Goal: Information Seeking & Learning: Learn about a topic

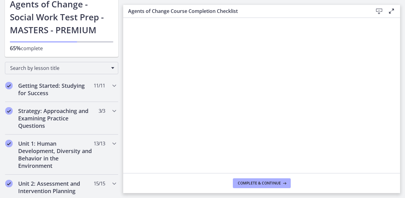
scroll to position [61, 0]
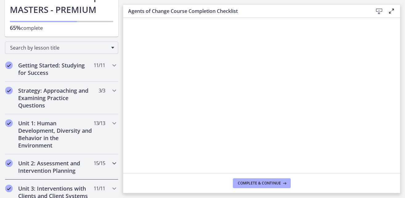
click at [61, 170] on h2 "Unit 2: Assessment and Intervention Planning" at bounding box center [55, 167] width 75 height 15
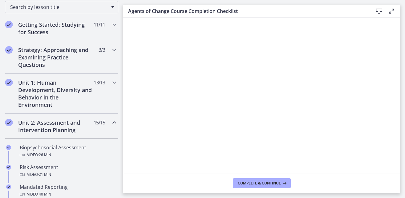
scroll to position [122, 0]
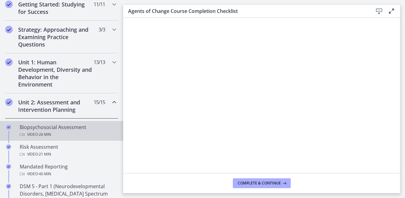
click at [43, 130] on div "Biopsychosocial Assessment Video · 26 min" at bounding box center [68, 131] width 96 height 15
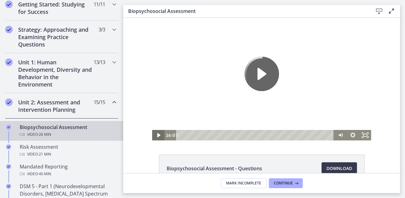
click at [157, 135] on icon "Play Video" at bounding box center [158, 135] width 3 height 4
click at [358, 137] on icon "Fullscreen" at bounding box center [365, 135] width 15 height 13
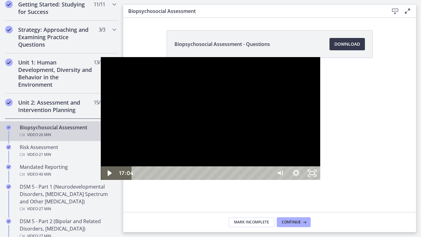
click at [229, 146] on div at bounding box center [210, 118] width 219 height 123
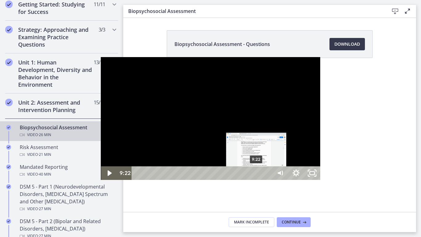
click at [156, 180] on div "9:22" at bounding box center [202, 173] width 130 height 14
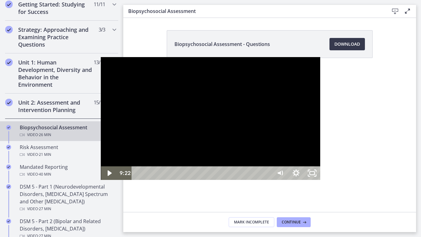
click at [215, 98] on div at bounding box center [210, 118] width 219 height 123
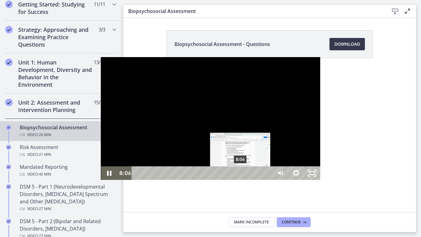
click at [140, 180] on div "8:06" at bounding box center [202, 173] width 130 height 14
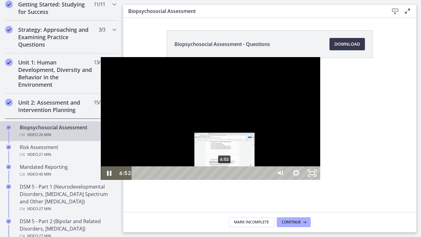
click at [137, 180] on div "6:52" at bounding box center [202, 173] width 130 height 14
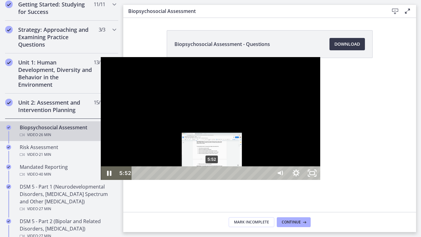
click at [137, 180] on div "5:52" at bounding box center [202, 173] width 130 height 14
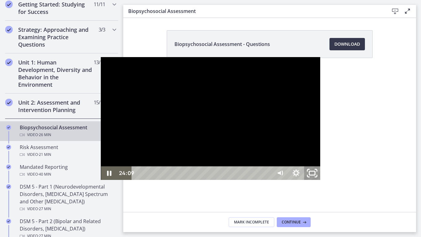
click at [322, 181] on icon "Unfullscreen" at bounding box center [311, 173] width 19 height 16
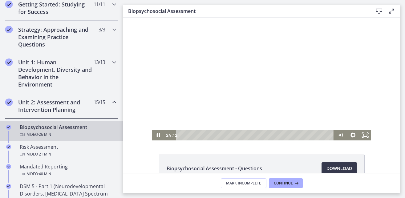
click at [258, 107] on div at bounding box center [261, 79] width 219 height 123
click at [360, 137] on icon "Fullscreen" at bounding box center [365, 135] width 15 height 13
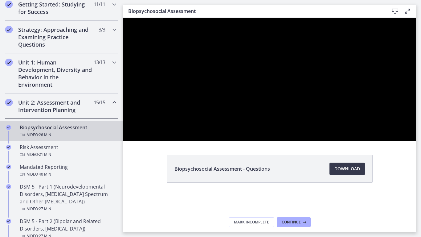
click at [405, 140] on div at bounding box center [269, 79] width 293 height 123
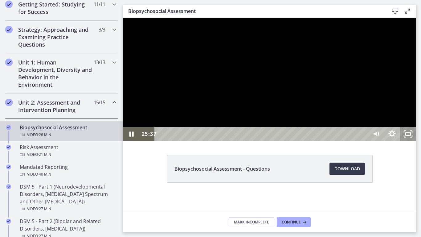
click at [405, 135] on rect "Unfullscreen" at bounding box center [407, 133] width 5 height 3
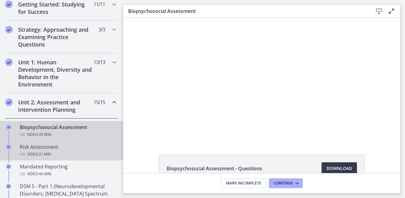
click at [86, 150] on div "Risk Assessment Video · 21 min" at bounding box center [68, 150] width 96 height 15
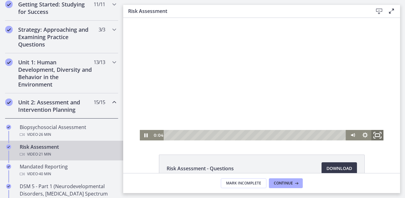
click at [374, 135] on icon "Fullscreen" at bounding box center [377, 135] width 15 height 13
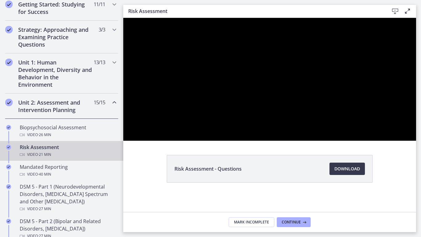
click at [405, 140] on div at bounding box center [269, 79] width 293 height 123
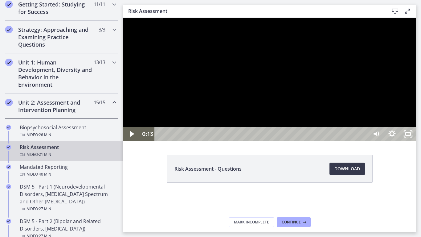
click at [405, 140] on div at bounding box center [269, 79] width 293 height 123
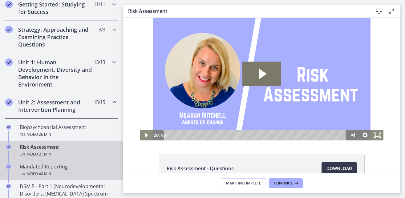
click at [35, 176] on div "Video · 40 min" at bounding box center [68, 173] width 96 height 7
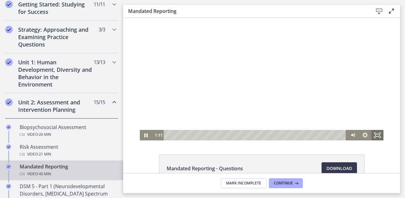
click at [375, 136] on rect "Fullscreen" at bounding box center [377, 135] width 4 height 2
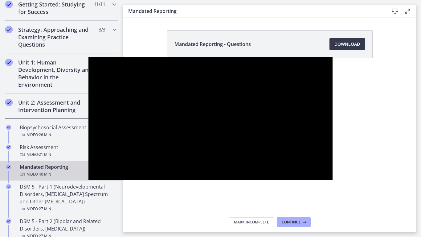
click at [316, 166] on button "Unfullscreen" at bounding box center [324, 173] width 16 height 14
click at [154, 110] on div at bounding box center [210, 118] width 244 height 123
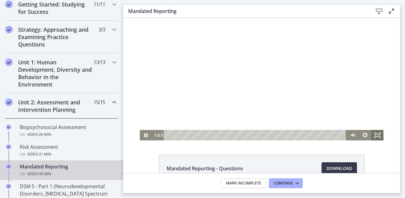
click at [377, 137] on icon "Fullscreen" at bounding box center [377, 135] width 12 height 10
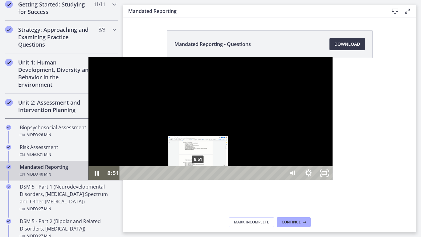
click at [125, 180] on div "8:51" at bounding box center [202, 173] width 155 height 14
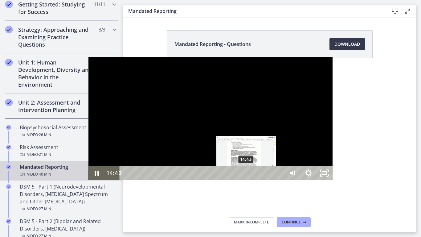
click at [158, 180] on div "14:43" at bounding box center [202, 173] width 155 height 14
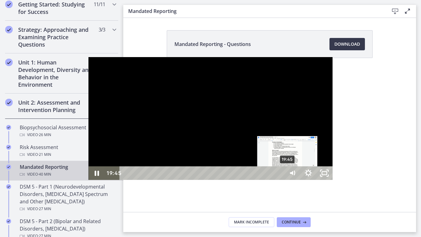
click at [199, 180] on div "19:45" at bounding box center [202, 173] width 155 height 14
click at [285, 175] on div "Playbar" at bounding box center [287, 173] width 5 height 5
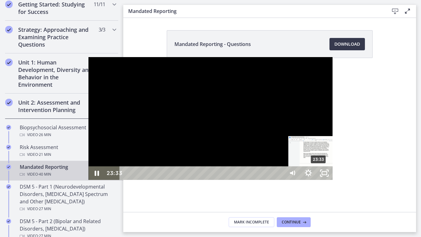
click at [230, 180] on div "23:33" at bounding box center [202, 173] width 155 height 14
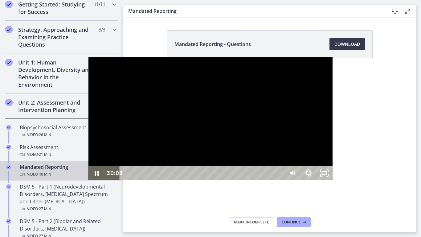
click at [280, 180] on div "30:03" at bounding box center [202, 173] width 155 height 14
click at [280, 180] on div "30:53" at bounding box center [202, 173] width 155 height 14
click at [280, 180] on div "31:29" at bounding box center [202, 173] width 155 height 14
click at [280, 180] on div "32:10" at bounding box center [202, 173] width 155 height 14
click at [280, 180] on div "34:29" at bounding box center [202, 173] width 155 height 14
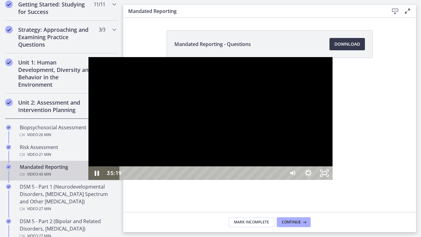
click at [280, 180] on div "35:19" at bounding box center [202, 173] width 155 height 14
click at [280, 180] on div "36:27" at bounding box center [202, 173] width 155 height 14
click at [280, 180] on div "35:55" at bounding box center [202, 173] width 155 height 14
click at [280, 180] on div "37:12" at bounding box center [202, 173] width 155 height 14
click at [334, 181] on icon "Unfullscreen" at bounding box center [323, 173] width 19 height 16
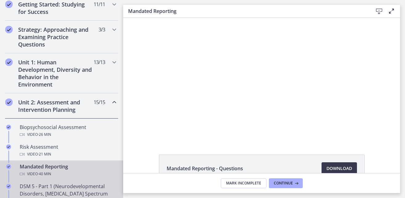
click at [85, 187] on div "DSM 5 - Part 1 (Neurodevelopmental Disorders, [MEDICAL_DATA] Spectrum and Other…" at bounding box center [68, 198] width 96 height 30
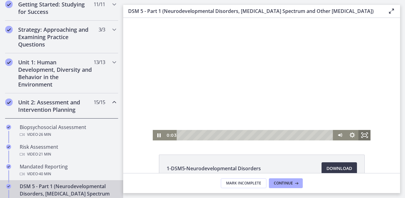
click at [365, 135] on icon "Fullscreen" at bounding box center [364, 135] width 12 height 10
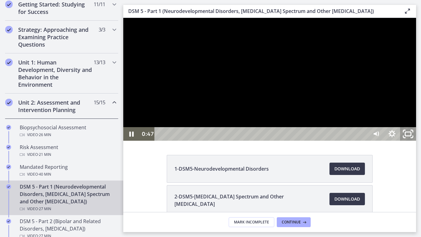
click at [405, 142] on icon "Unfullscreen" at bounding box center [407, 134] width 19 height 16
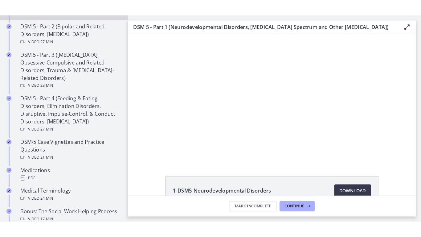
scroll to position [352, 0]
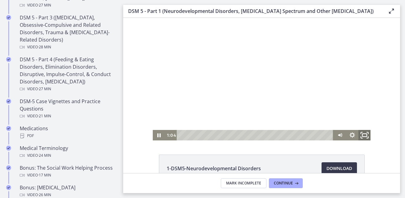
click at [361, 138] on icon "Fullscreen" at bounding box center [364, 135] width 15 height 13
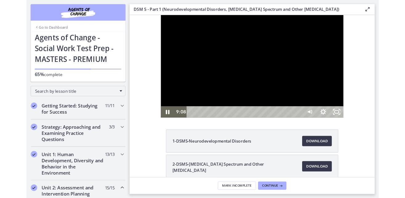
scroll to position [352, 0]
